Goal: Register for event/course

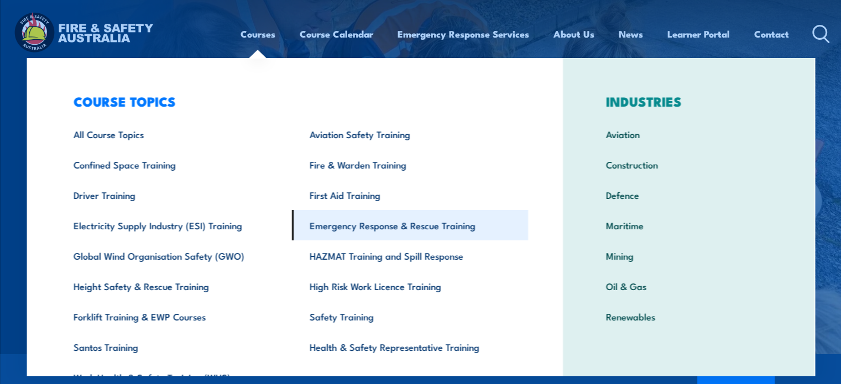
click at [363, 220] on link "Emergency Response & Rescue Training" at bounding box center [410, 225] width 236 height 30
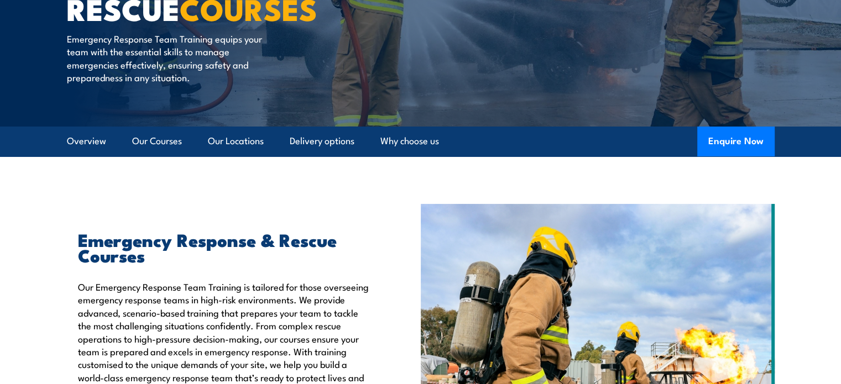
scroll to position [142, 0]
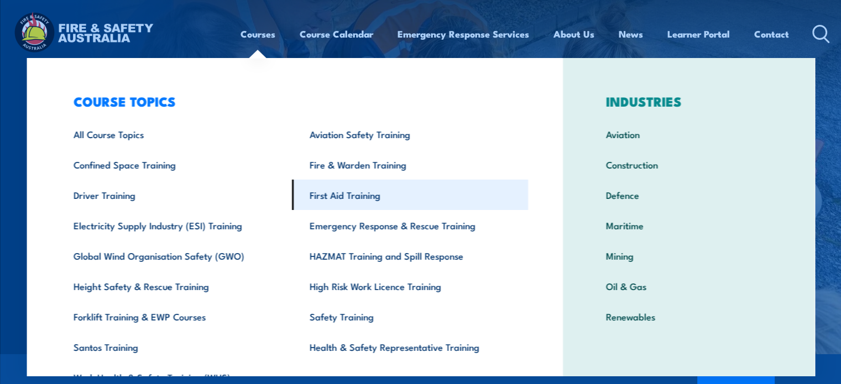
click at [340, 196] on link "First Aid Training" at bounding box center [410, 195] width 236 height 30
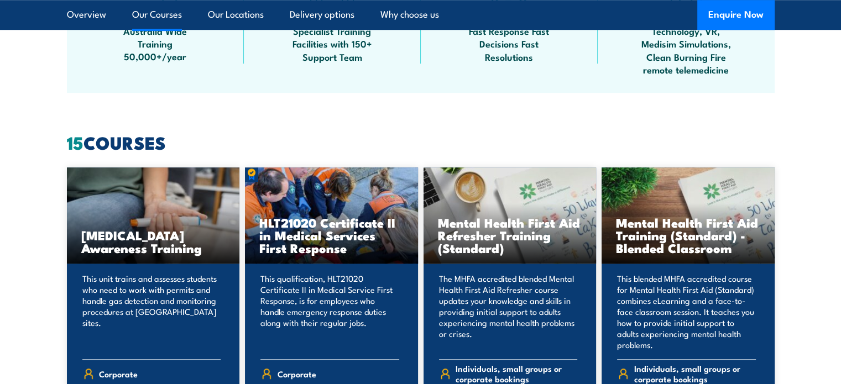
scroll to position [803, 0]
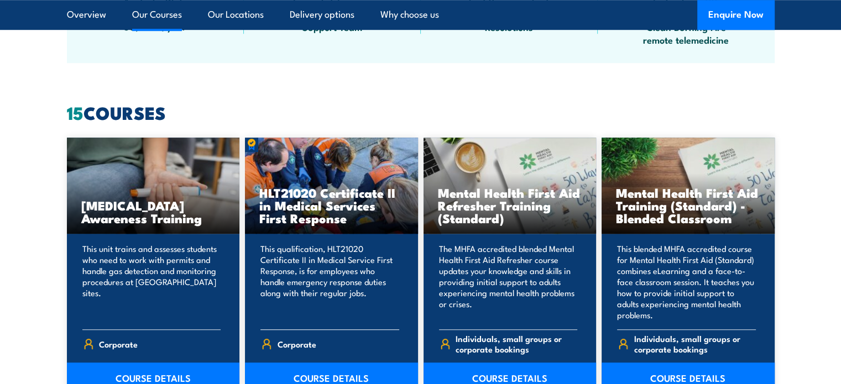
click at [334, 181] on div "HLT21020 Certificate II in Medical Services First Response" at bounding box center [331, 186] width 173 height 97
click at [342, 203] on h3 "HLT21020 Certificate II in Medical Services First Response" at bounding box center [331, 205] width 144 height 38
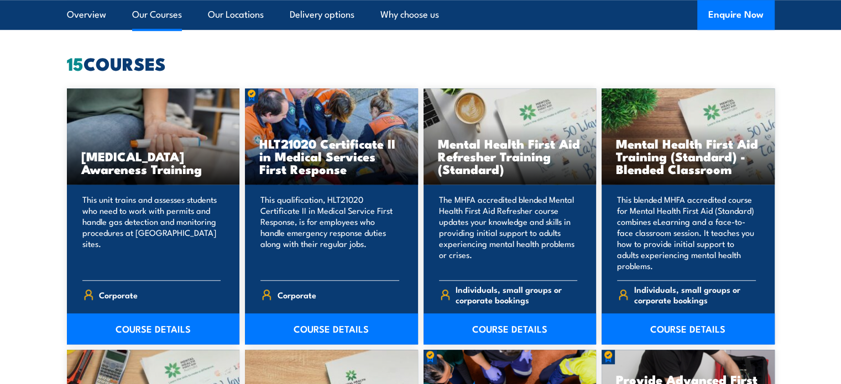
scroll to position [869, 0]
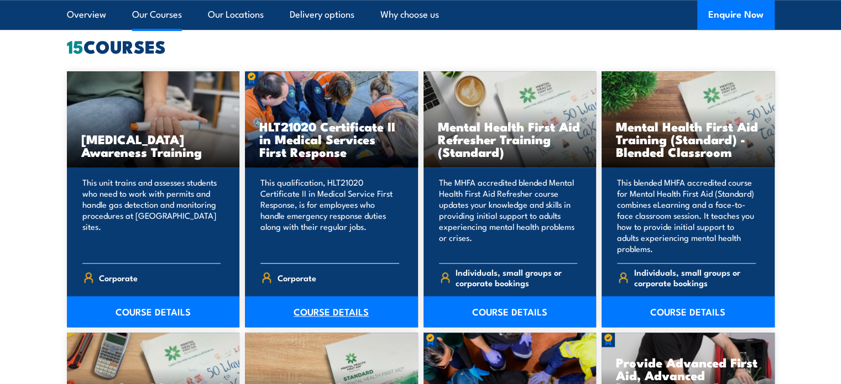
click at [334, 311] on link "COURSE DETAILS" at bounding box center [331, 311] width 173 height 31
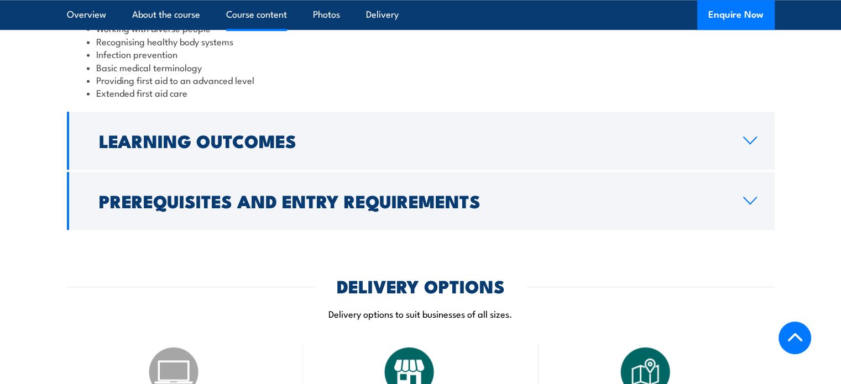
scroll to position [1135, 0]
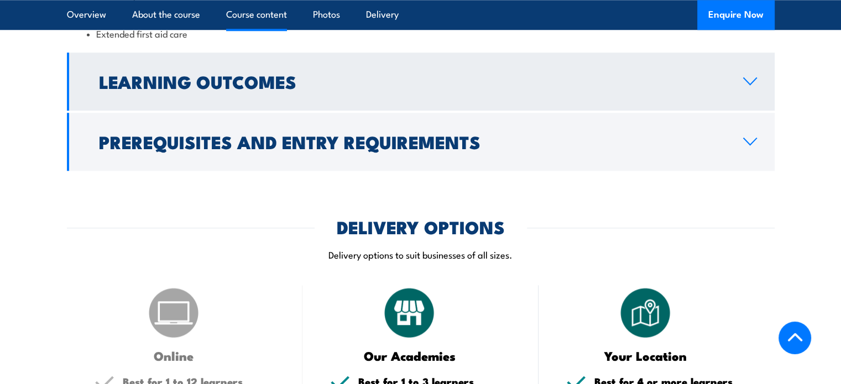
click at [380, 89] on h2 "Learning Outcomes" at bounding box center [412, 81] width 627 height 15
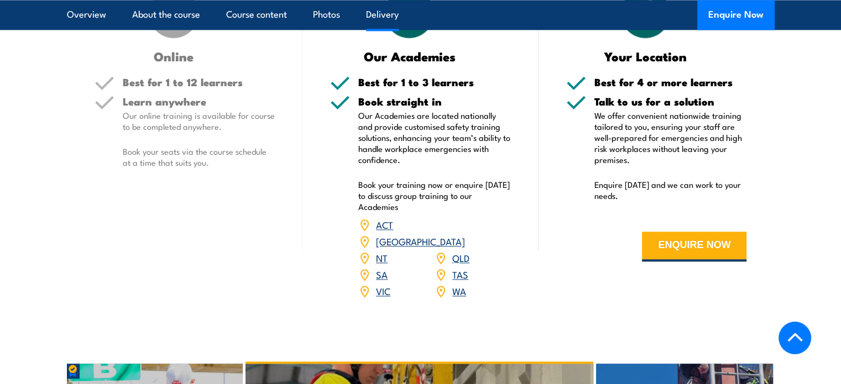
scroll to position [1598, 0]
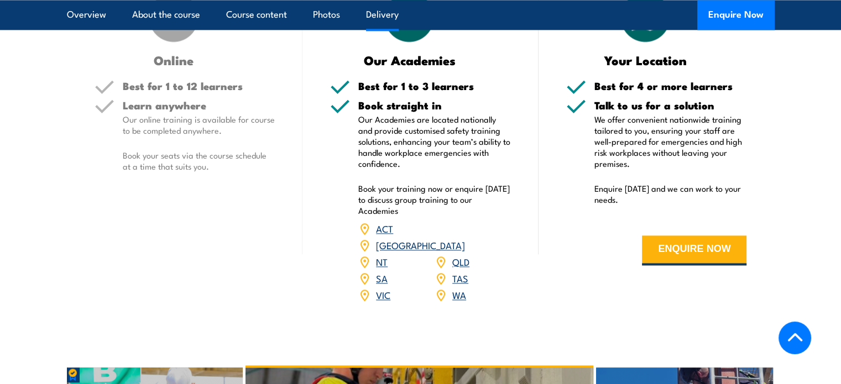
click at [184, 66] on h3 "Online" at bounding box center [174, 60] width 159 height 13
click at [465, 252] on link "[GEOGRAPHIC_DATA]" at bounding box center [420, 244] width 89 height 13
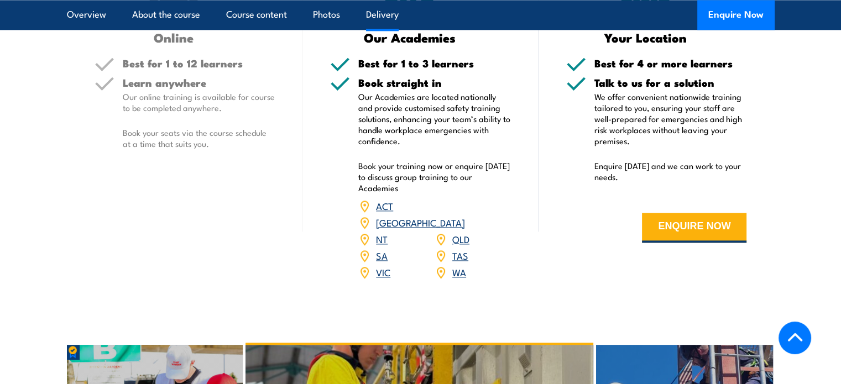
scroll to position [1397, 0]
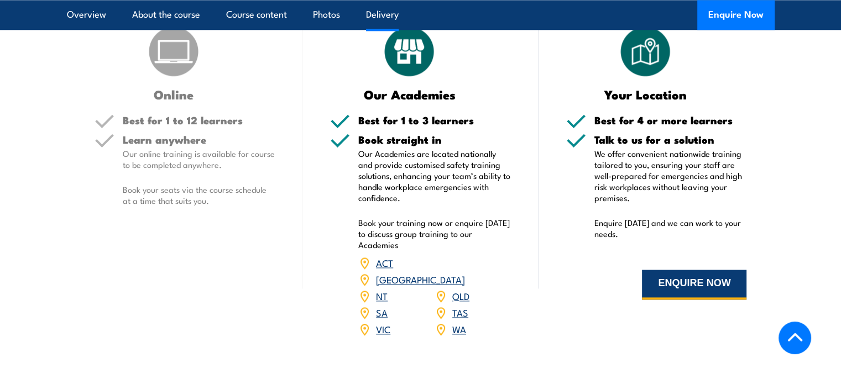
click at [691, 300] on button "ENQUIRE NOW" at bounding box center [694, 285] width 105 height 30
